Goal: Navigation & Orientation: Find specific page/section

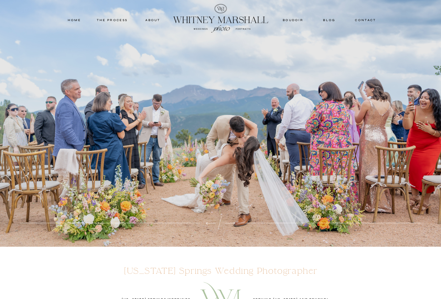
drag, startPoint x: 118, startPoint y: 19, endPoint x: 175, endPoint y: 29, distance: 57.6
click at [118, 19] on nav "THE PROCESS" at bounding box center [112, 20] width 33 height 5
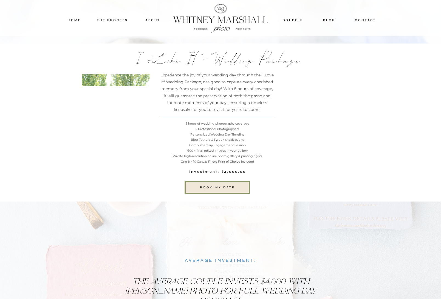
scroll to position [1517, 0]
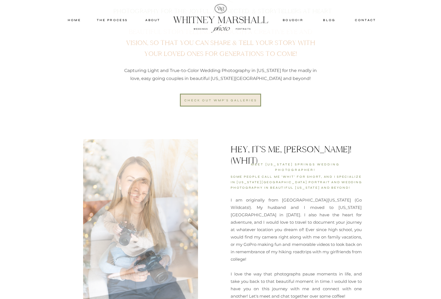
scroll to position [284, 0]
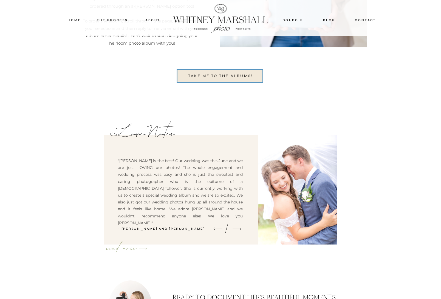
scroll to position [1512, 0]
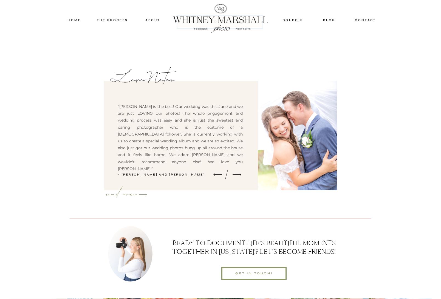
click at [241, 174] on icon at bounding box center [237, 174] width 12 height 11
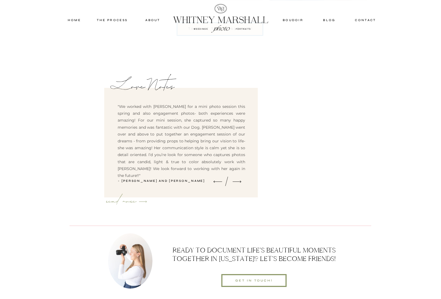
scroll to position [1504, 0]
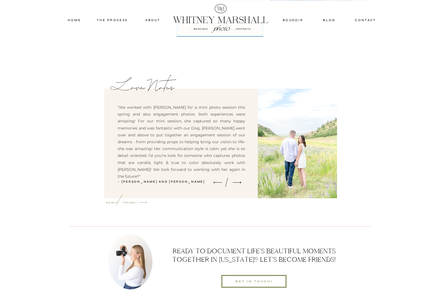
click at [218, 183] on polygon at bounding box center [217, 183] width 9 height 2
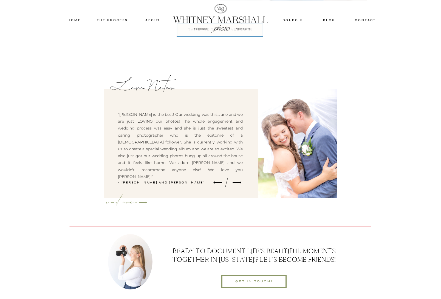
click at [240, 183] on polygon at bounding box center [237, 183] width 9 height 2
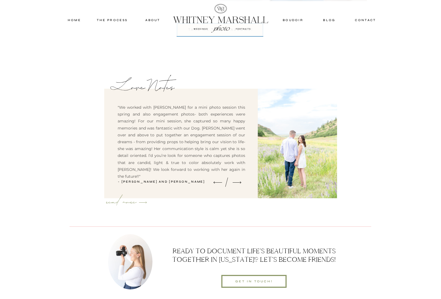
click at [240, 183] on polygon at bounding box center [237, 183] width 9 height 2
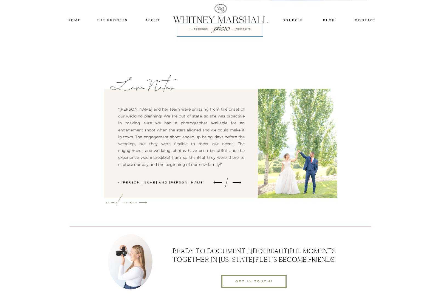
click at [241, 182] on polygon at bounding box center [237, 183] width 9 height 2
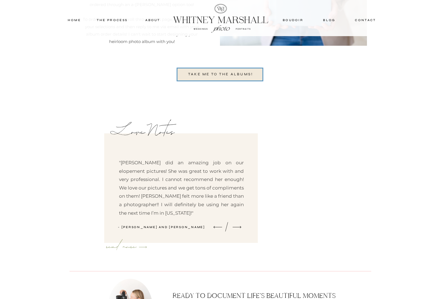
scroll to position [1459, 0]
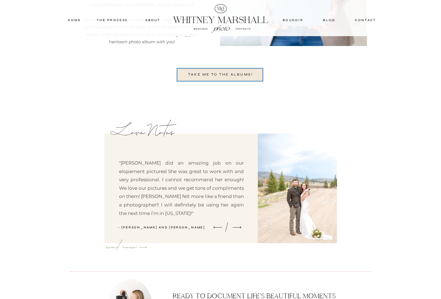
click at [221, 227] on icon at bounding box center [218, 227] width 12 height 11
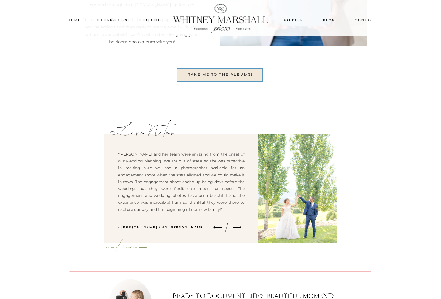
click at [239, 228] on polygon at bounding box center [237, 228] width 9 height 2
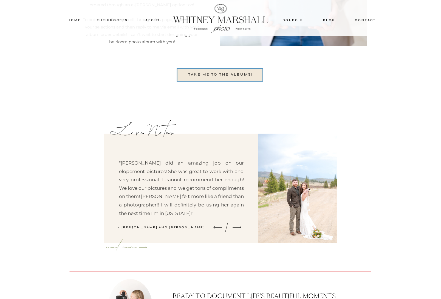
click at [239, 228] on polygon at bounding box center [237, 228] width 9 height 2
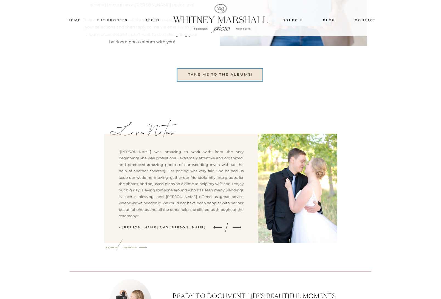
click at [239, 228] on polygon at bounding box center [237, 228] width 9 height 2
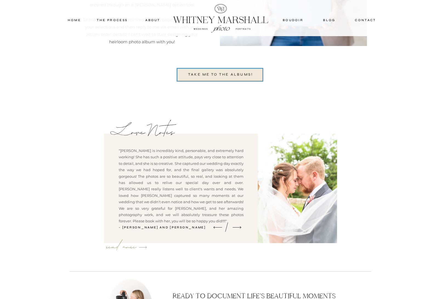
click at [239, 228] on polygon at bounding box center [237, 228] width 9 height 2
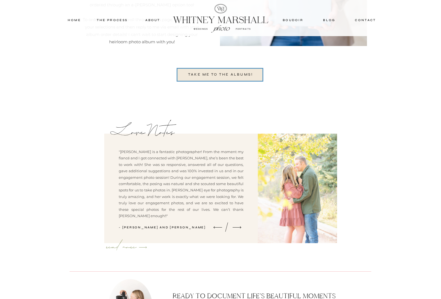
click at [239, 228] on polygon at bounding box center [237, 228] width 9 height 2
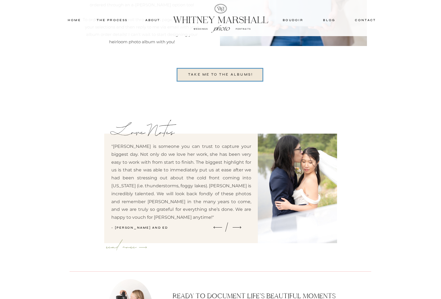
click at [239, 228] on polygon at bounding box center [237, 228] width 9 height 2
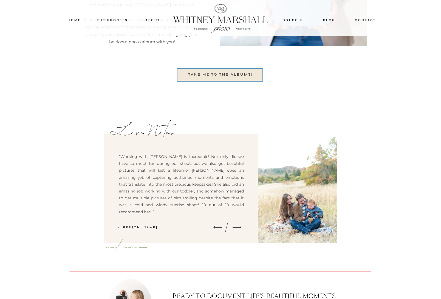
click at [239, 228] on polygon at bounding box center [237, 228] width 9 height 2
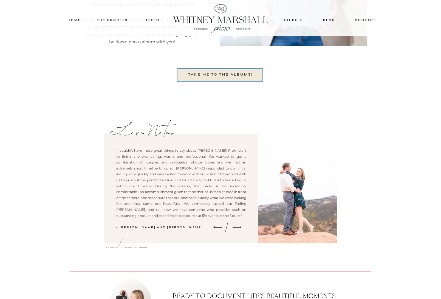
click at [239, 228] on polygon at bounding box center [237, 228] width 9 height 2
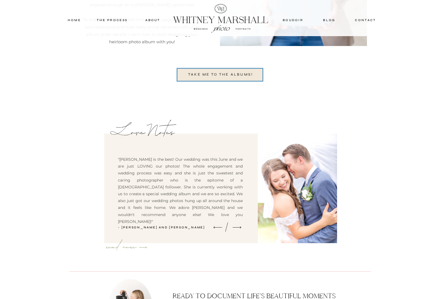
click at [221, 228] on polygon at bounding box center [217, 228] width 9 height 2
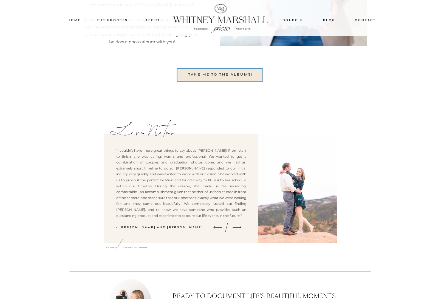
click at [244, 228] on div at bounding box center [181, 189] width 154 height 110
click at [239, 228] on icon at bounding box center [237, 227] width 12 height 11
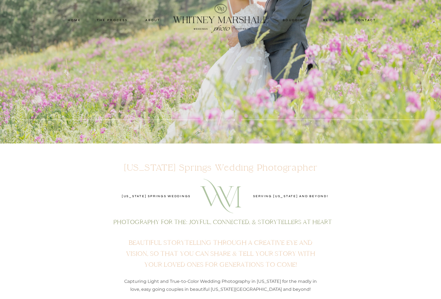
scroll to position [0, 0]
